Goal: Task Accomplishment & Management: Manage account settings

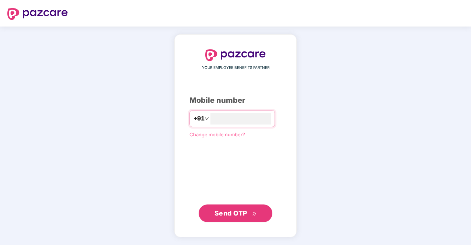
type input "**********"
click at [229, 212] on span "Send OTP" at bounding box center [231, 213] width 33 height 8
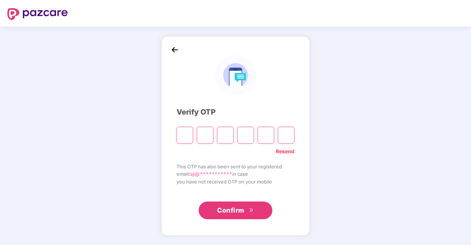
type input "*"
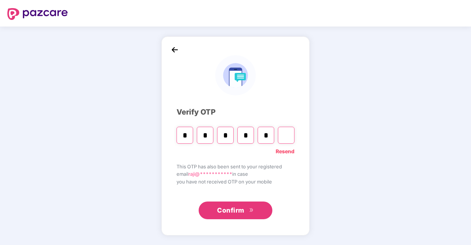
type input "*"
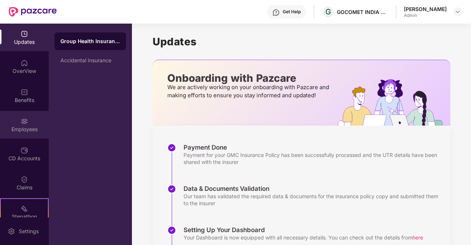
click at [22, 121] on img at bounding box center [24, 121] width 7 height 7
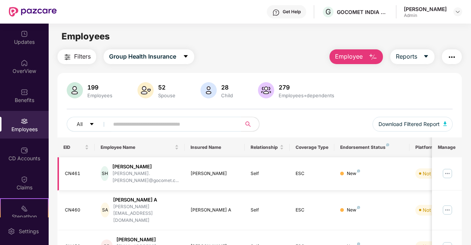
click at [445, 170] on img at bounding box center [448, 174] width 12 height 12
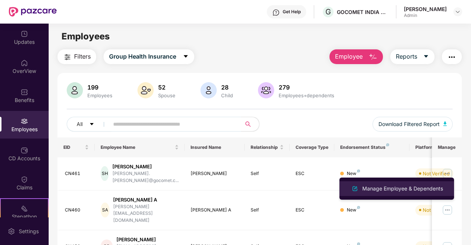
click at [410, 188] on div "Manage Employee & Dependents" at bounding box center [403, 189] width 84 height 8
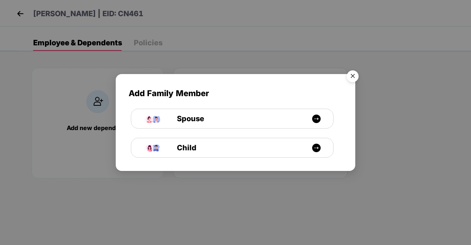
click at [353, 79] on img "Close" at bounding box center [352, 77] width 21 height 21
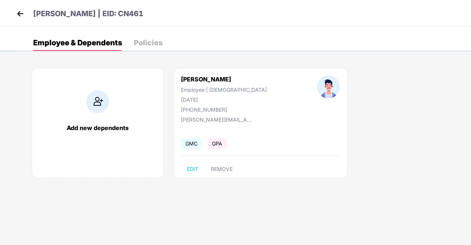
click at [18, 14] on img at bounding box center [20, 13] width 11 height 11
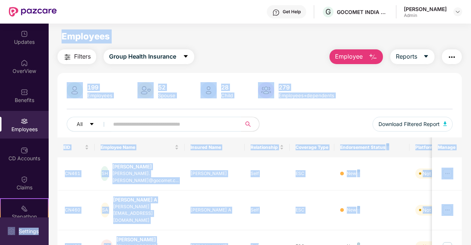
drag, startPoint x: 262, startPoint y: 219, endPoint x: 0, endPoint y: 230, distance: 262.3
click at [0, 230] on div "Updates OverView Benefits Employees CD Accounts Claims Stepathon New Challenge …" at bounding box center [235, 135] width 471 height 222
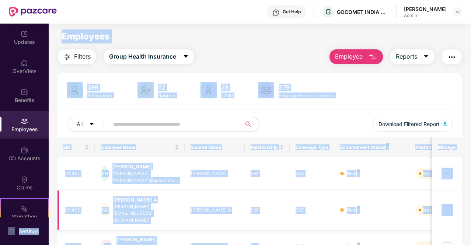
click at [235, 207] on div "[PERSON_NAME] A" at bounding box center [215, 210] width 48 height 7
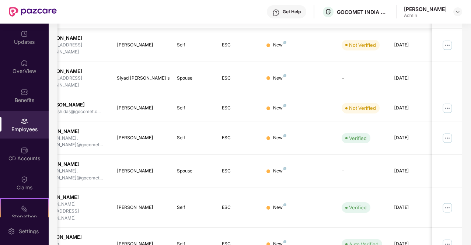
scroll to position [206, 0]
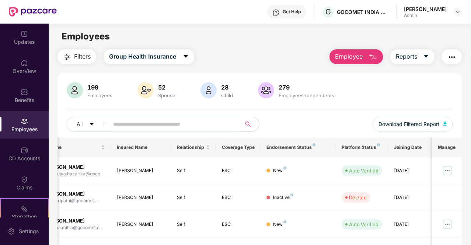
scroll to position [68, 0]
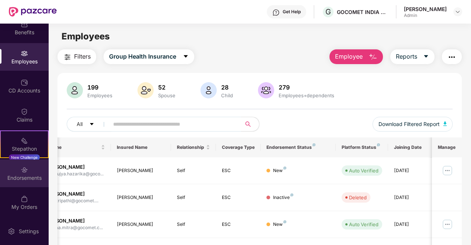
click at [18, 168] on div "Endorsements" at bounding box center [24, 174] width 49 height 28
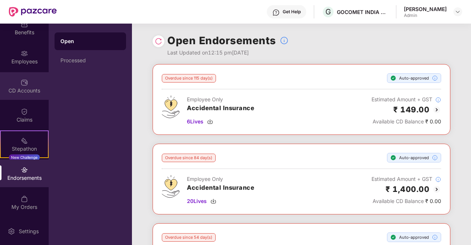
scroll to position [50, 0]
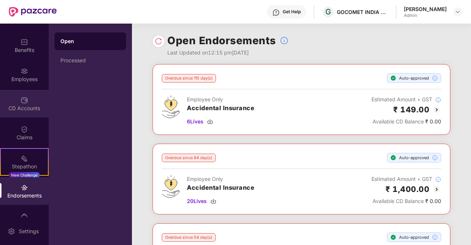
click at [28, 78] on div "Employees" at bounding box center [24, 79] width 49 height 7
